Goal: Complete application form

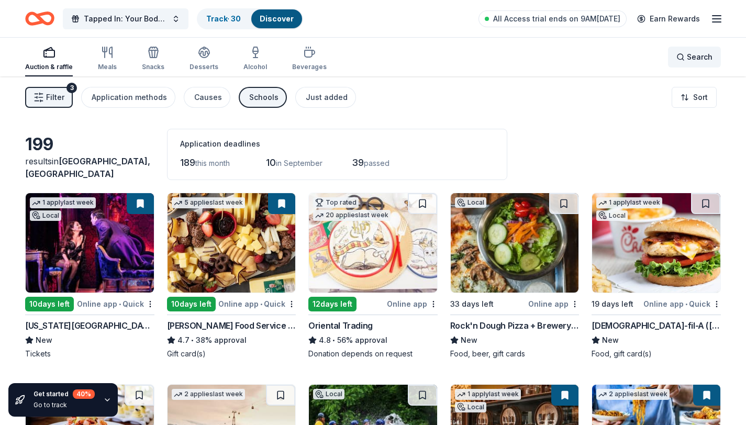
click at [678, 56] on div "Search" at bounding box center [695, 57] width 36 height 13
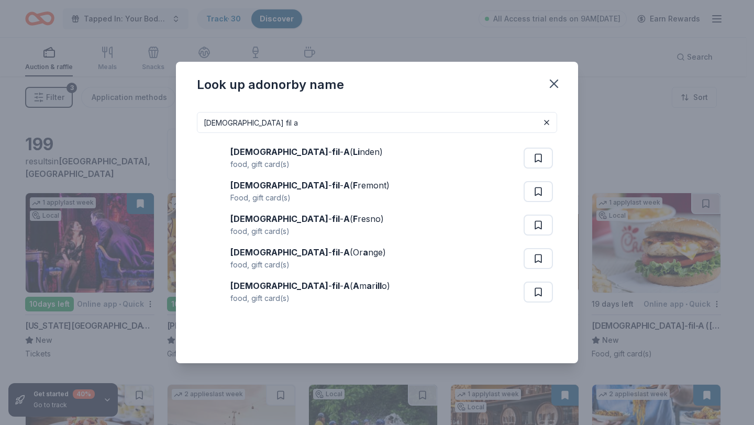
type input "[DEMOGRAPHIC_DATA] fil a"
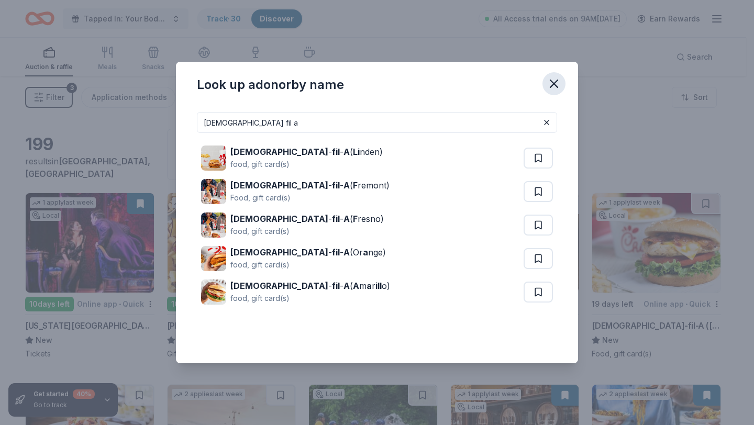
click at [557, 85] on icon "button" at bounding box center [554, 83] width 15 height 15
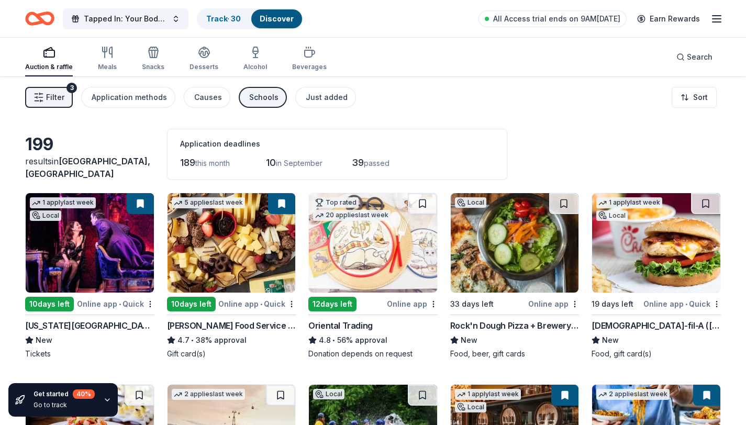
click at [675, 283] on img at bounding box center [656, 243] width 128 height 100
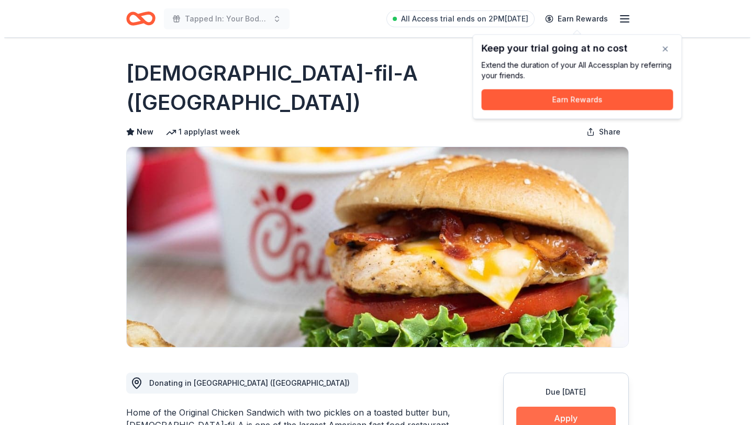
scroll to position [116, 0]
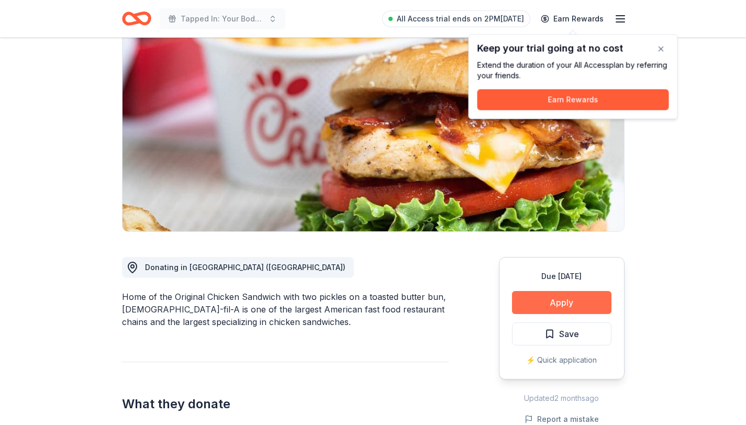
click at [542, 291] on button "Apply" at bounding box center [562, 302] width 100 height 23
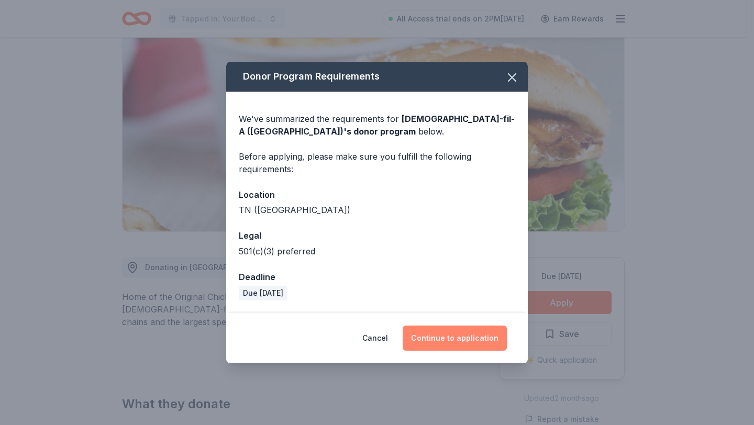
click at [468, 338] on button "Continue to application" at bounding box center [455, 338] width 104 height 25
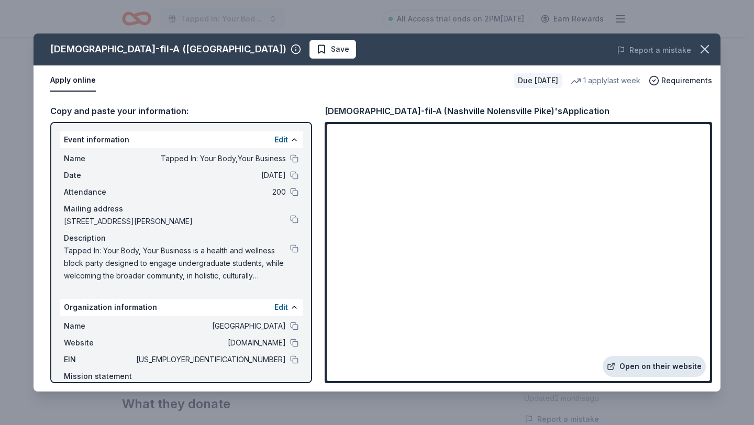
click at [632, 370] on link "Open on their website" at bounding box center [654, 366] width 103 height 21
click at [290, 246] on button at bounding box center [294, 249] width 8 height 8
